Goal: Download file/media

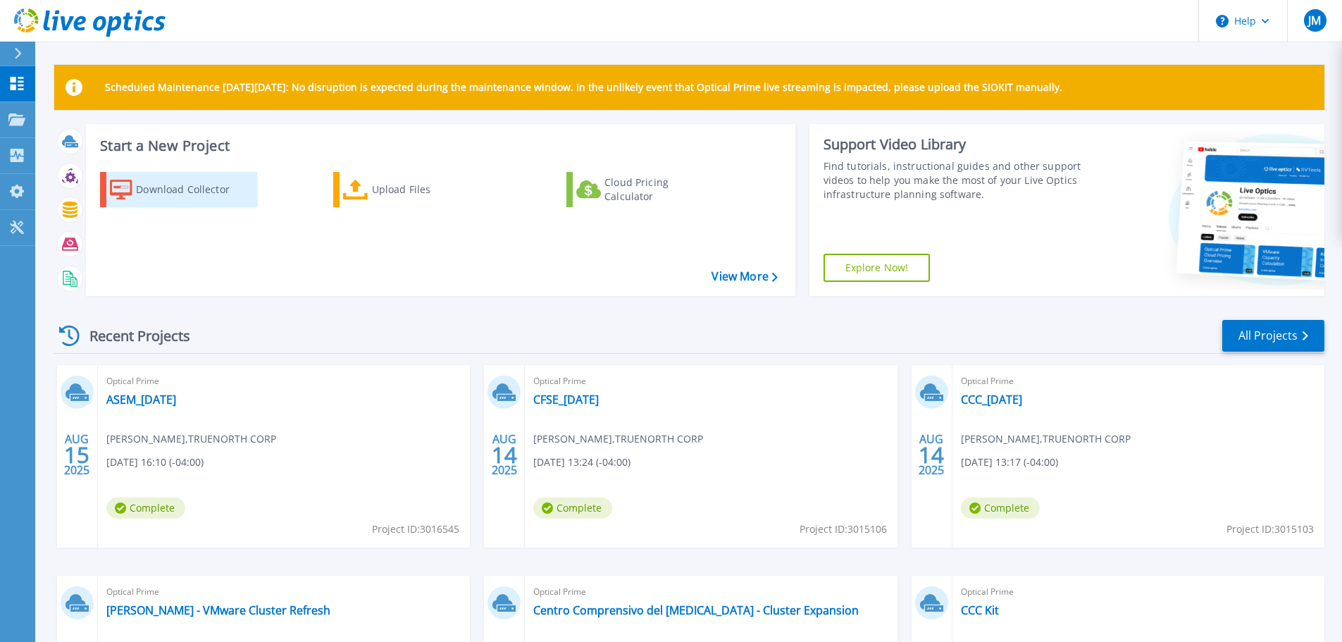
click at [210, 191] on div "Download Collector" at bounding box center [192, 189] width 113 height 28
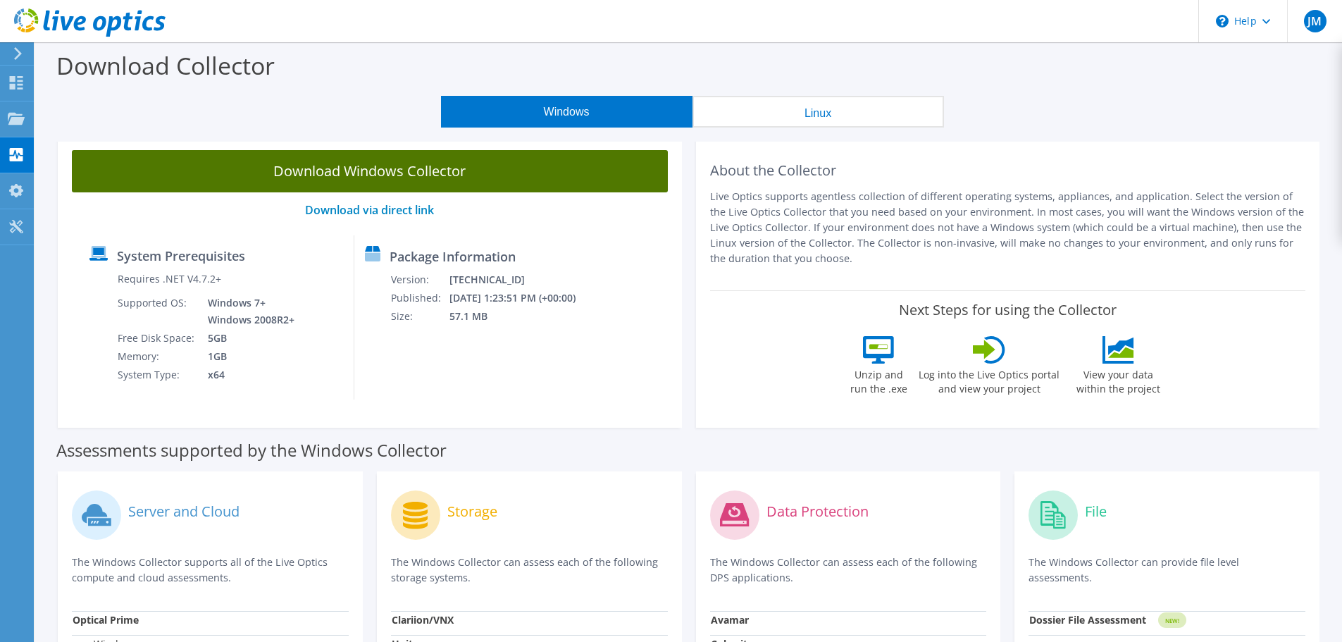
click at [310, 173] on link "Download Windows Collector" at bounding box center [370, 171] width 596 height 42
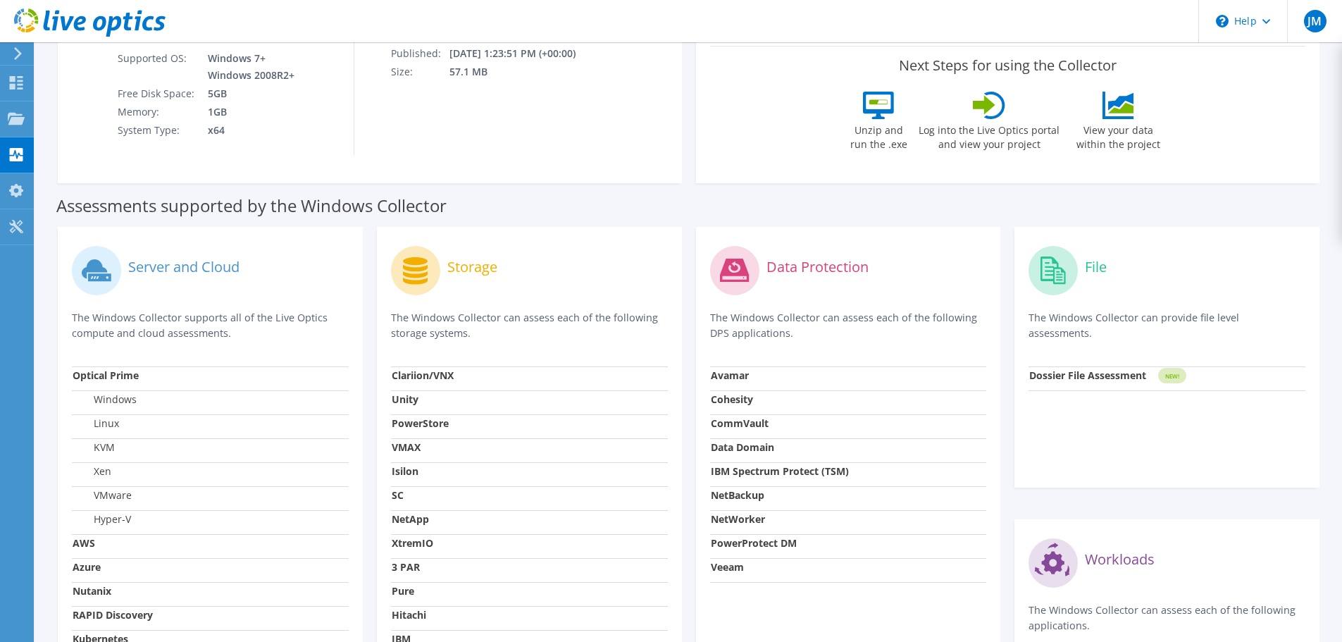
scroll to position [282, 0]
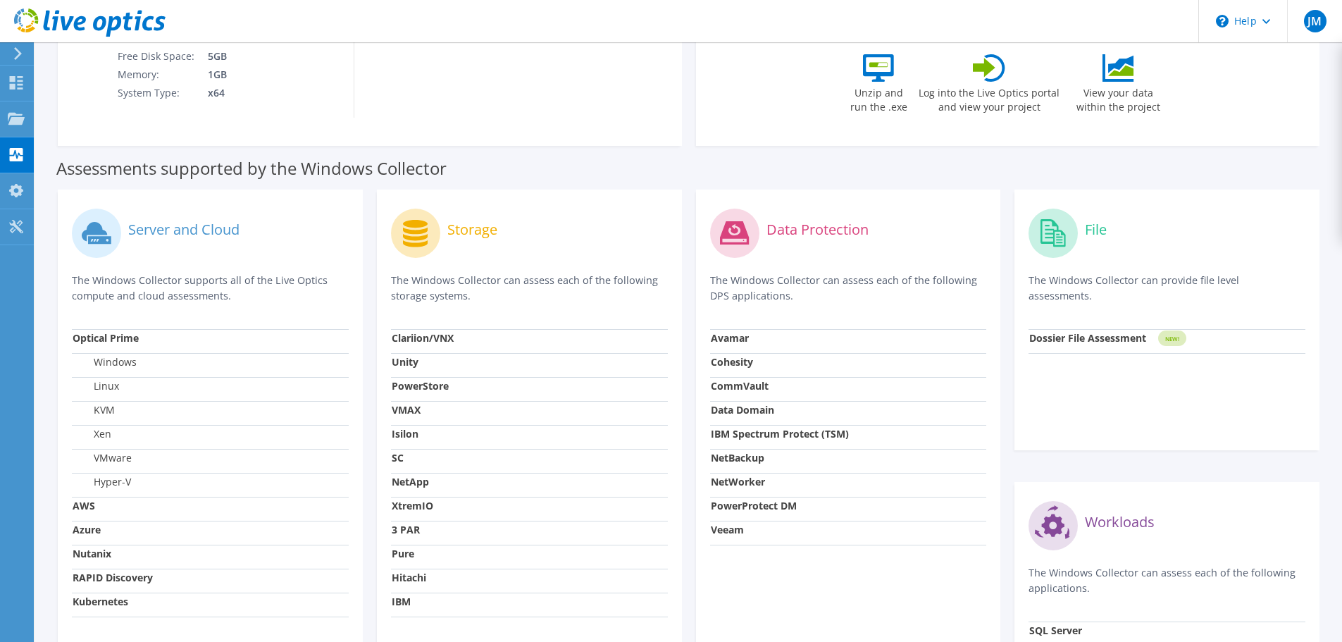
click at [738, 410] on strong "Data Domain" at bounding box center [742, 409] width 63 height 13
click at [813, 379] on td "CommVault" at bounding box center [848, 389] width 277 height 24
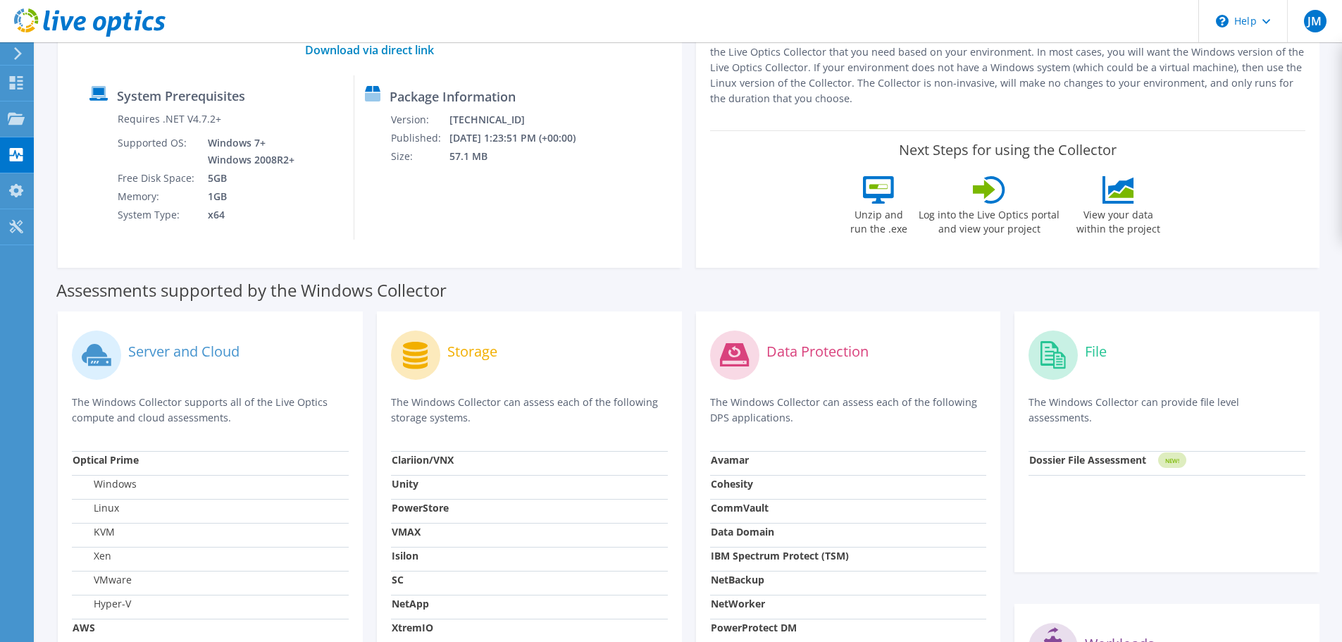
scroll to position [352, 0]
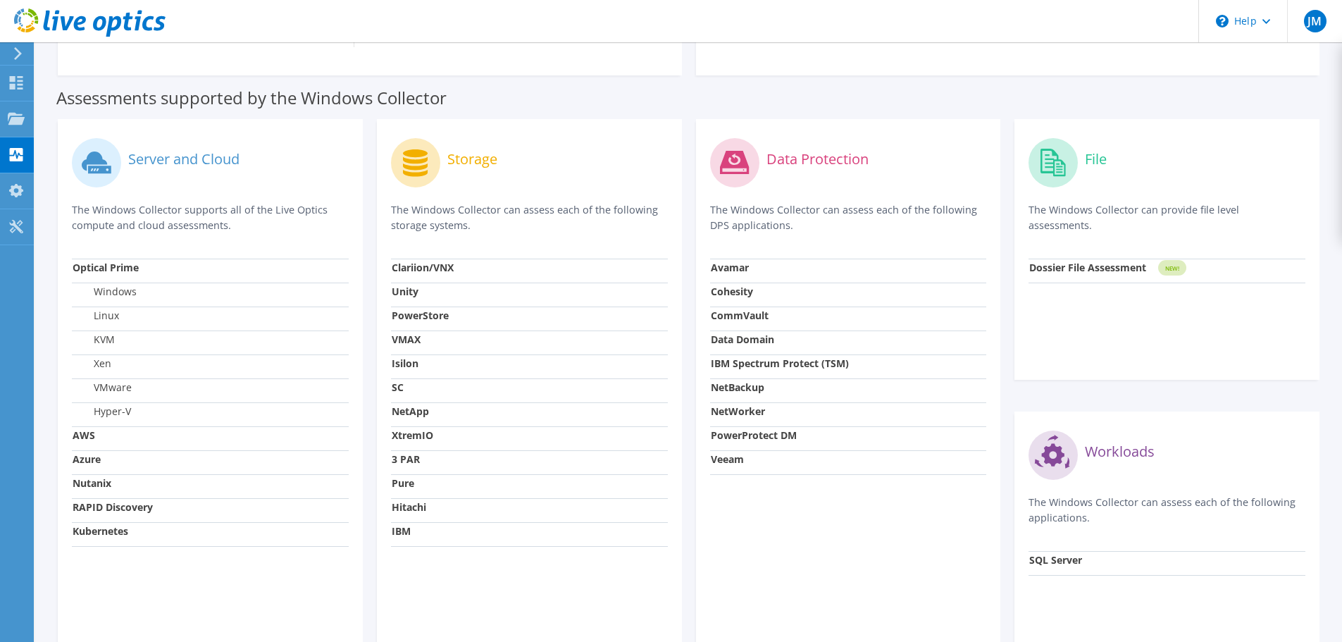
click at [708, 470] on div "Data Protection The Windows Collector can assess each of the following DPS appl…" at bounding box center [848, 395] width 305 height 553
click at [723, 462] on strong "Veeam" at bounding box center [727, 458] width 33 height 13
click at [720, 487] on div "Data Protection The Windows Collector can assess each of the following DPS appl…" at bounding box center [848, 395] width 305 height 553
click at [735, 462] on strong "Veeam" at bounding box center [727, 458] width 33 height 13
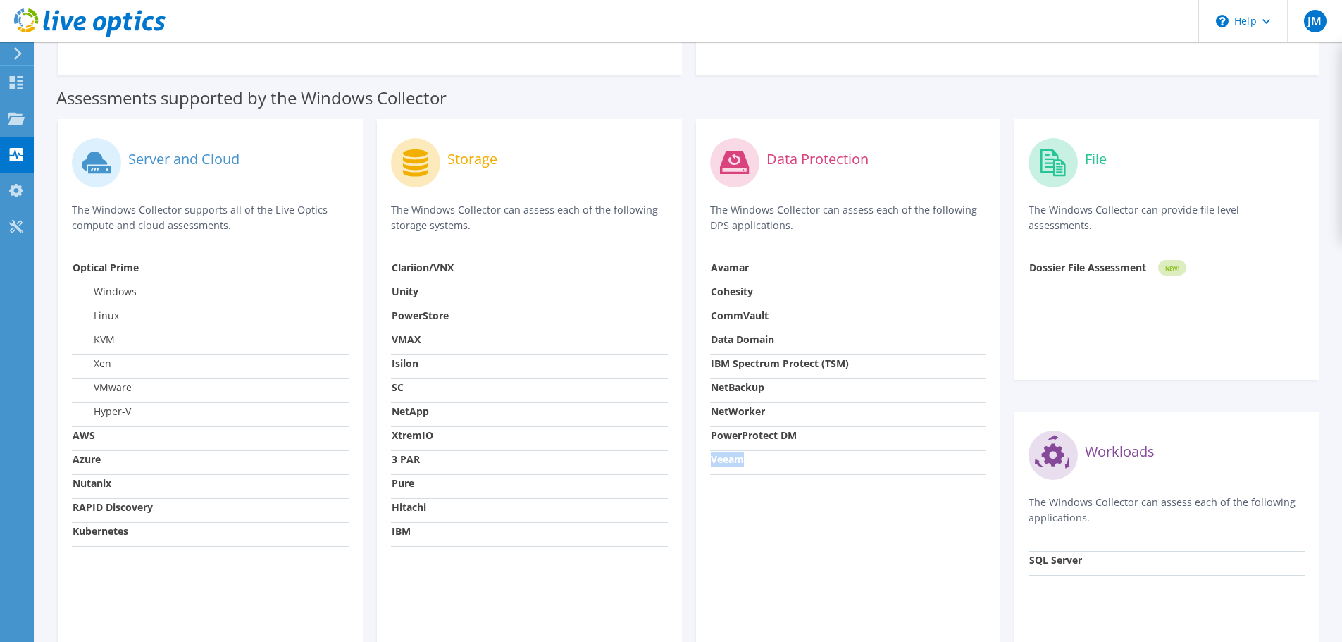
click at [735, 462] on strong "Veeam" at bounding box center [727, 458] width 33 height 13
click at [736, 487] on div "Data Protection The Windows Collector can assess each of the following DPS appl…" at bounding box center [848, 395] width 305 height 553
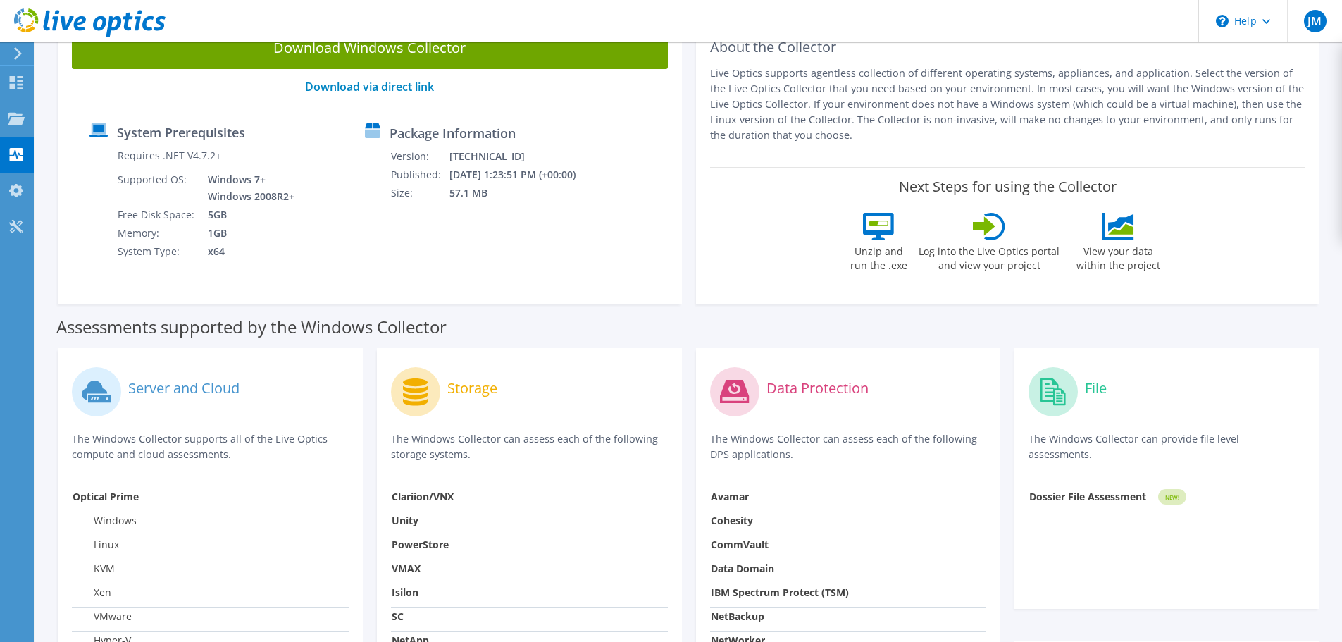
scroll to position [0, 0]
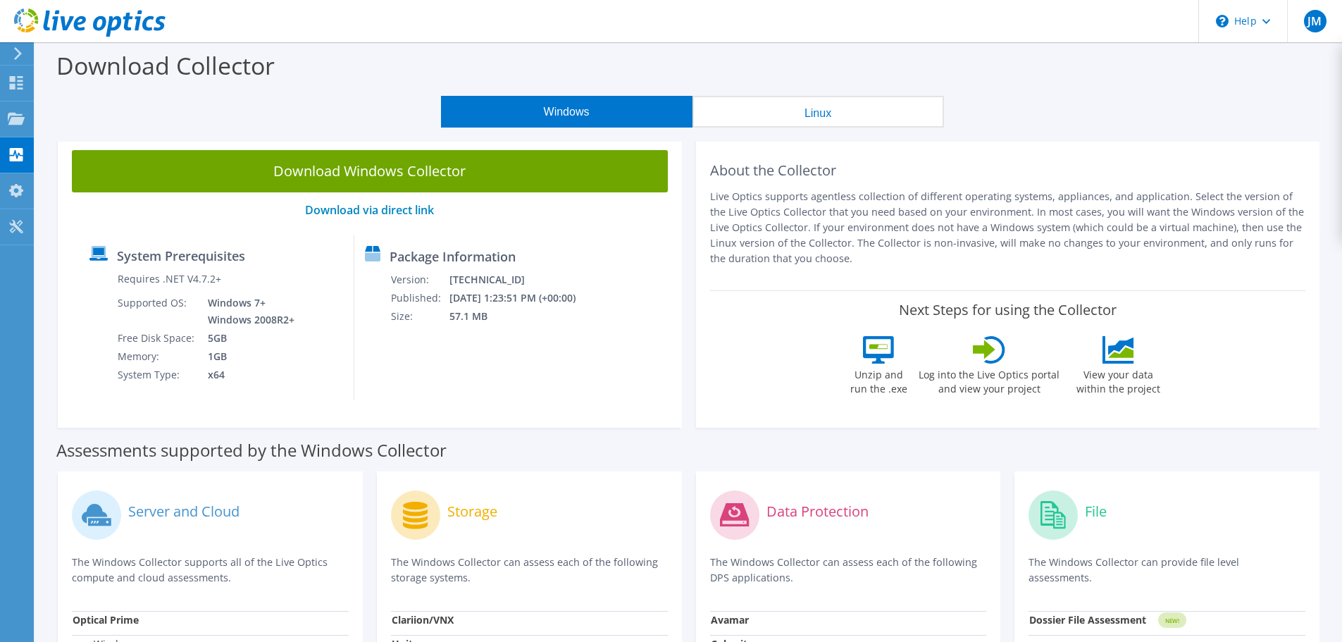
click at [1039, 199] on p "Live Optics supports agentless collection of different operating systems, appli…" at bounding box center [1008, 227] width 596 height 77
